Goal: Information Seeking & Learning: Stay updated

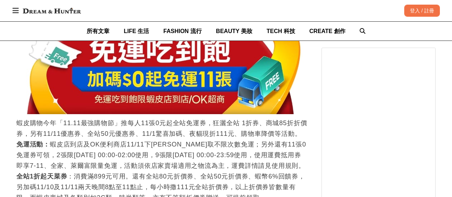
scroll to position [1425, 0]
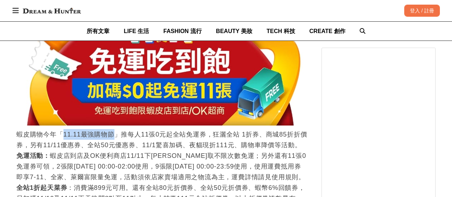
drag, startPoint x: 63, startPoint y: 126, endPoint x: 114, endPoint y: 123, distance: 50.7
click at [115, 129] on p "蝦皮購物今年「11.11最強購物節」推每人11張0元起全站免運券，狂灑全站 1折券、商城85折折價券，另有11/11優惠券、全站50元優惠券、11/1驚喜加碼…" at bounding box center [161, 193] width 291 height 128
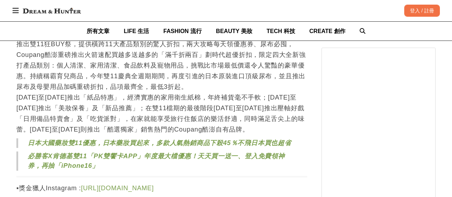
scroll to position [1817, 0]
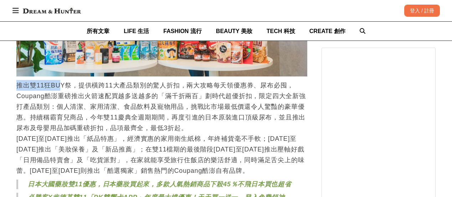
drag, startPoint x: 16, startPoint y: 76, endPoint x: 88, endPoint y: 81, distance: 71.5
click at [62, 80] on p "推出雙11狂BUY祭，提供橫跨11大產品類別的驚人折扣，兩大攻略每天領優惠券、尿布必囤，Coupang酷澎重磅推出火箭速配買越多送越多的「滿千折兩百」劃時代超…" at bounding box center [161, 128] width 291 height 96
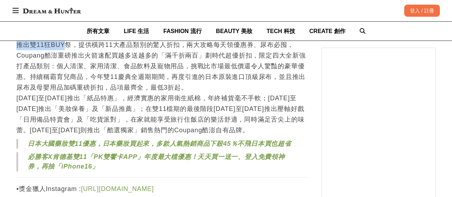
scroll to position [1888, 0]
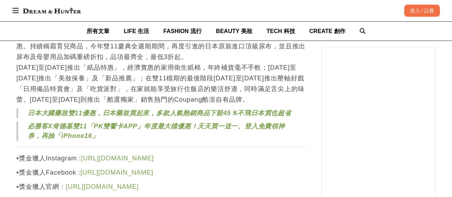
click at [177, 110] on strong "日本大國藥妝雙11優惠，日本藥妝買起來，多款人氣熱銷商品下殺45％不飛日本買也超省" at bounding box center [159, 113] width 263 height 7
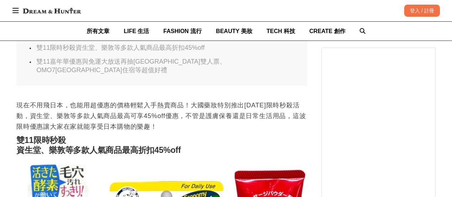
scroll to position [392, 0]
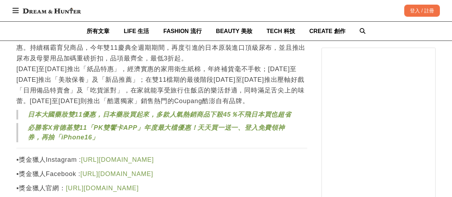
scroll to position [1888, 0]
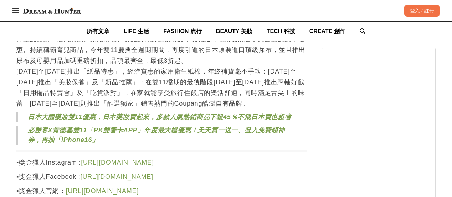
scroll to position [1888, 0]
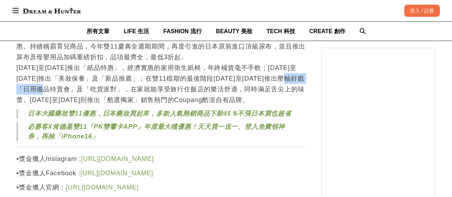
drag, startPoint x: 33, startPoint y: 81, endPoint x: 86, endPoint y: 80, distance: 52.4
click at [86, 80] on p "推出雙11狂BUY祭，提供橫跨11大產品類別的驚人折扣，兩大攻略每天領優惠券、尿布必囤，Coupang酷澎重磅推出火箭速配買越多送越多的「滿千折兩百」劃時代超…" at bounding box center [161, 57] width 291 height 96
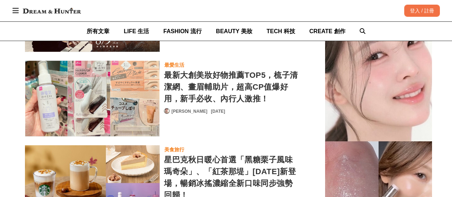
scroll to position [2637, 0]
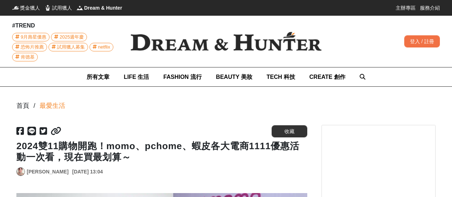
click at [276, 43] on img at bounding box center [226, 41] width 214 height 42
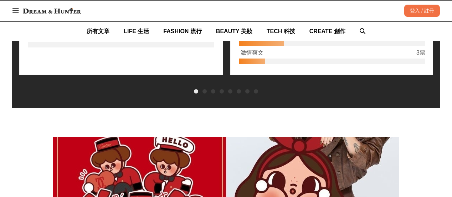
scroll to position [570, 0]
